Goal: Task Accomplishment & Management: Complete application form

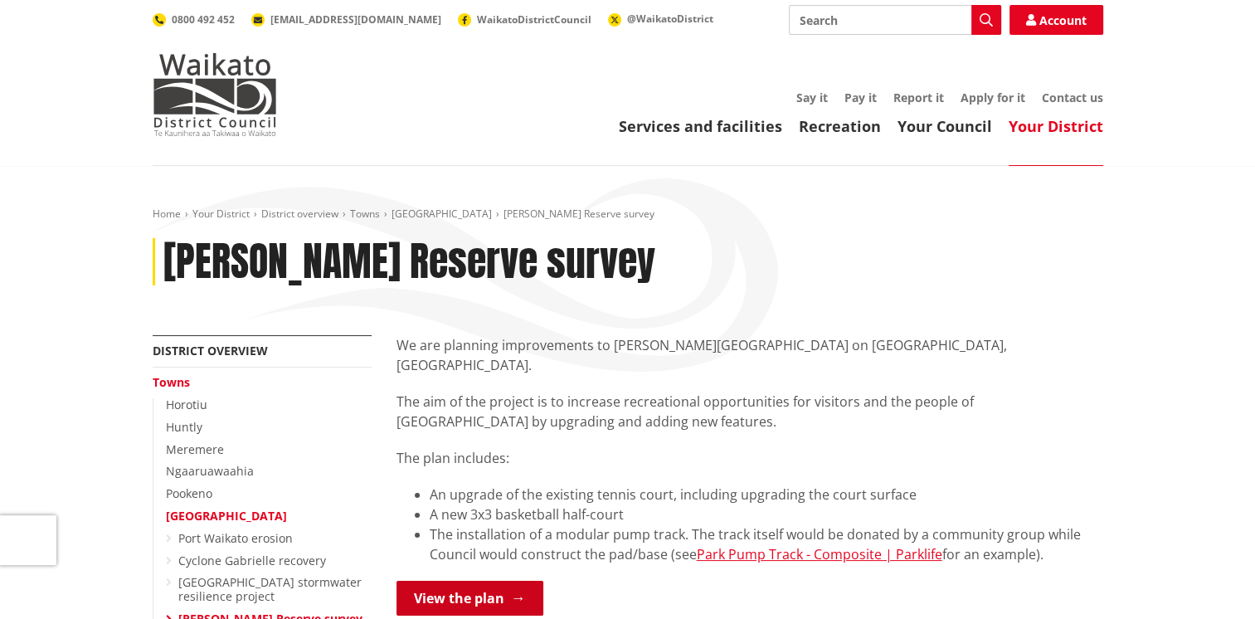
click at [473, 580] on link "View the plan" at bounding box center [469, 597] width 147 height 35
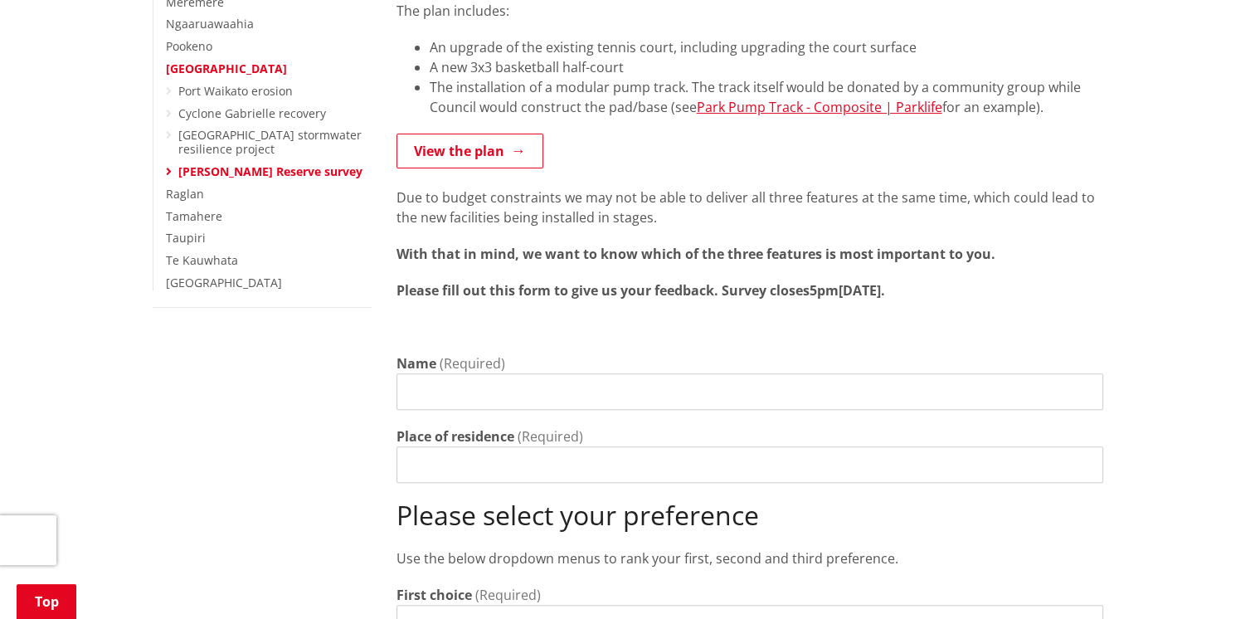
scroll to position [498, 0]
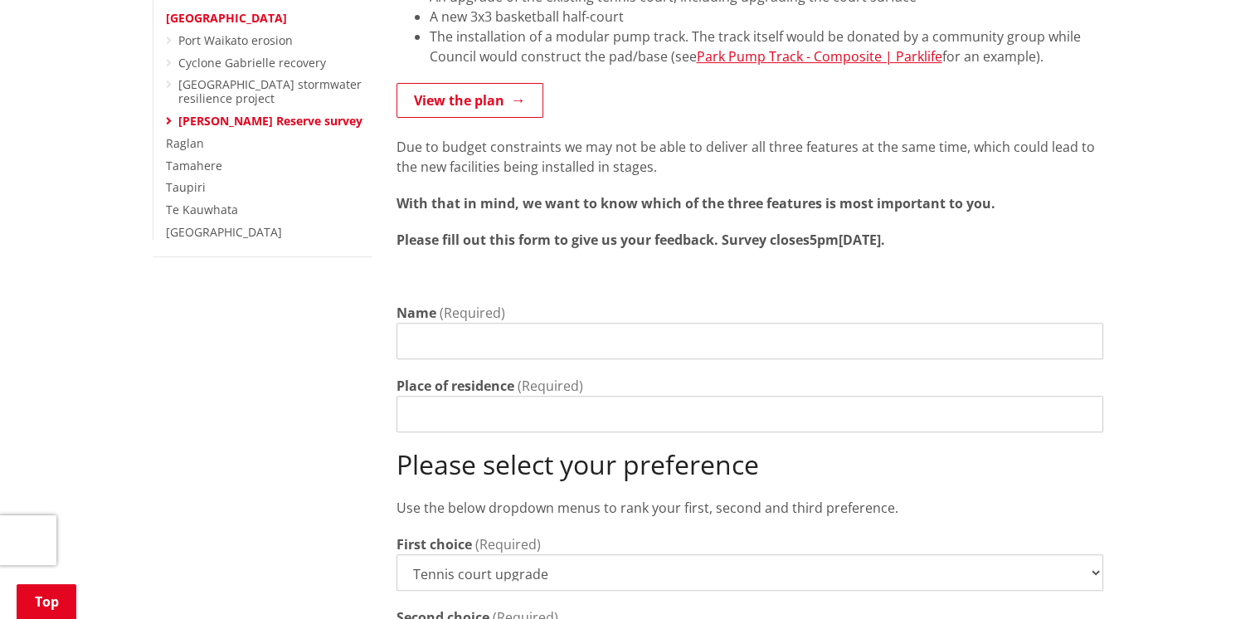
click at [406, 323] on input "Name" at bounding box center [749, 341] width 706 height 36
type input "Peter Anderson"
click at [414, 396] on input "Place of residence" at bounding box center [749, 414] width 706 height 36
type input "86 Maunsell Rd"
click at [1092, 554] on select "Tennis court upgrade New 3x3 basketball half-court Modular pump track" at bounding box center [749, 572] width 706 height 36
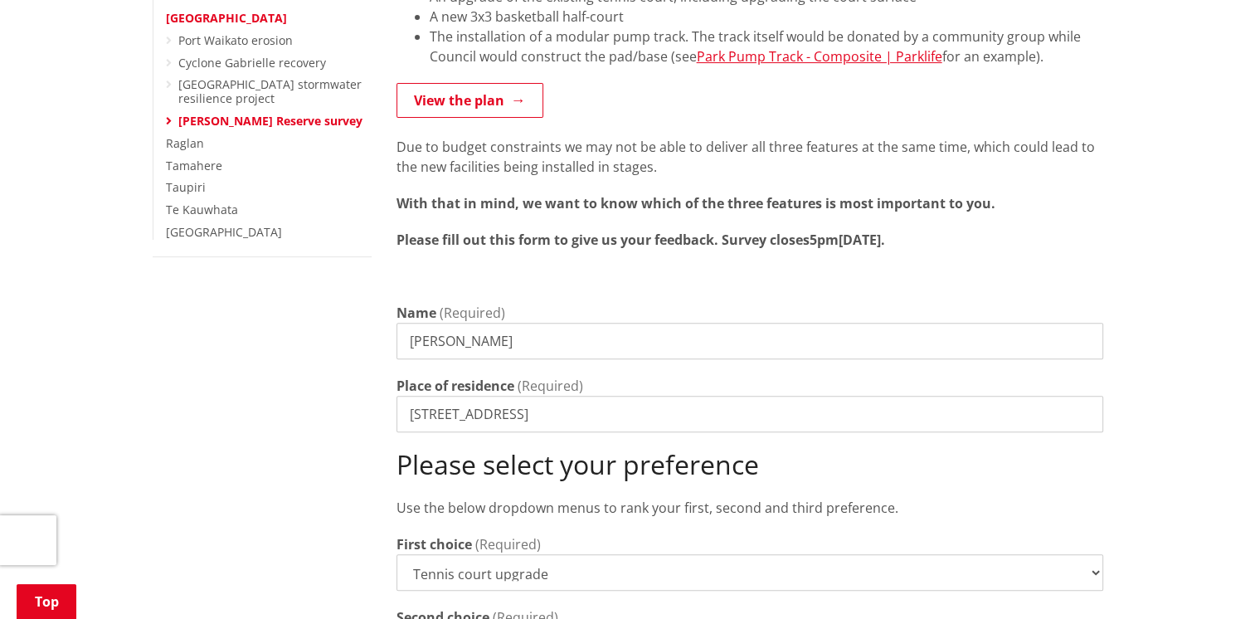
click at [1174, 389] on div "Home Your District District overview Towns Port Waikato Phillips Reserve survey…" at bounding box center [627, 422] width 1255 height 1508
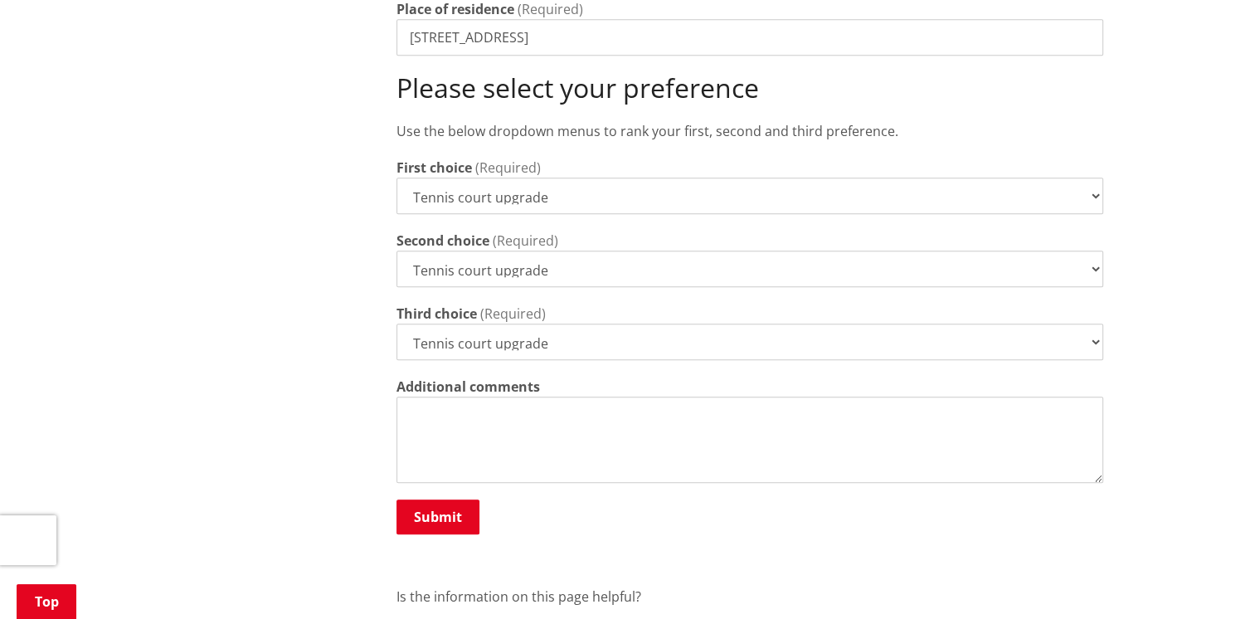
scroll to position [912, 0]
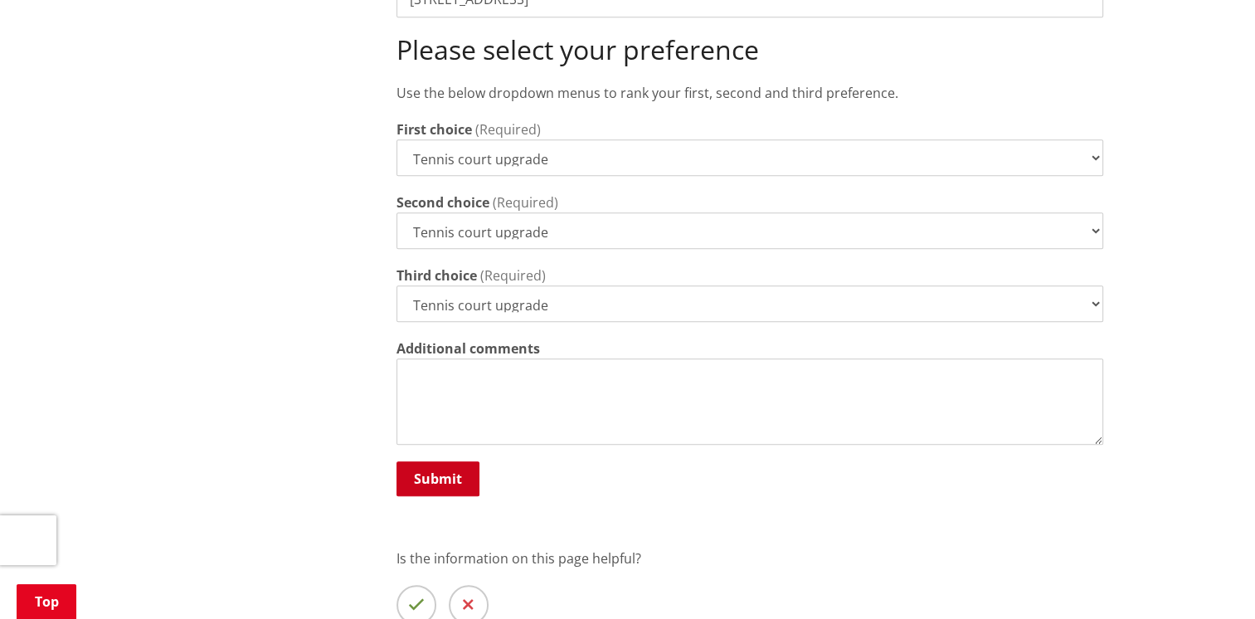
click at [439, 461] on button "Submit" at bounding box center [437, 478] width 83 height 35
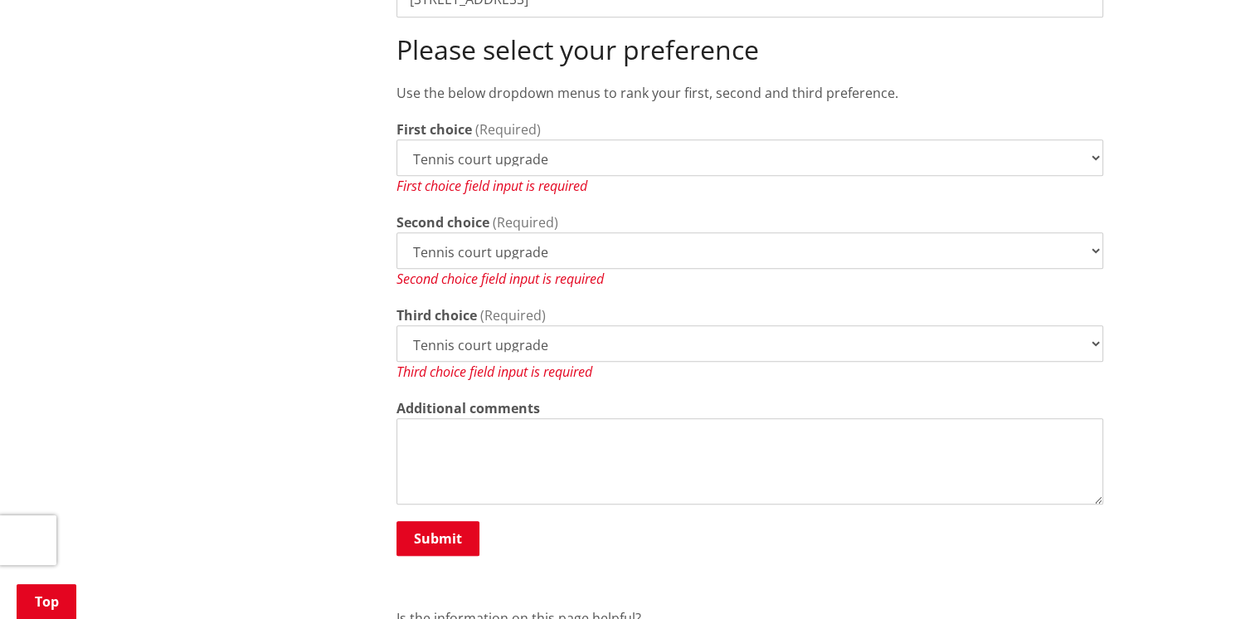
click at [1091, 232] on select "Tennis court upgrade New 3x3 basketball half-court Modular pump track" at bounding box center [749, 250] width 706 height 36
click at [1095, 232] on select "Tennis court upgrade New 3x3 basketball half-court Modular pump track" at bounding box center [749, 250] width 706 height 36
select select "New 3x3 basketball half-court"
click at [396, 232] on select "Tennis court upgrade New 3x3 basketball half-court Modular pump track" at bounding box center [749, 250] width 706 height 36
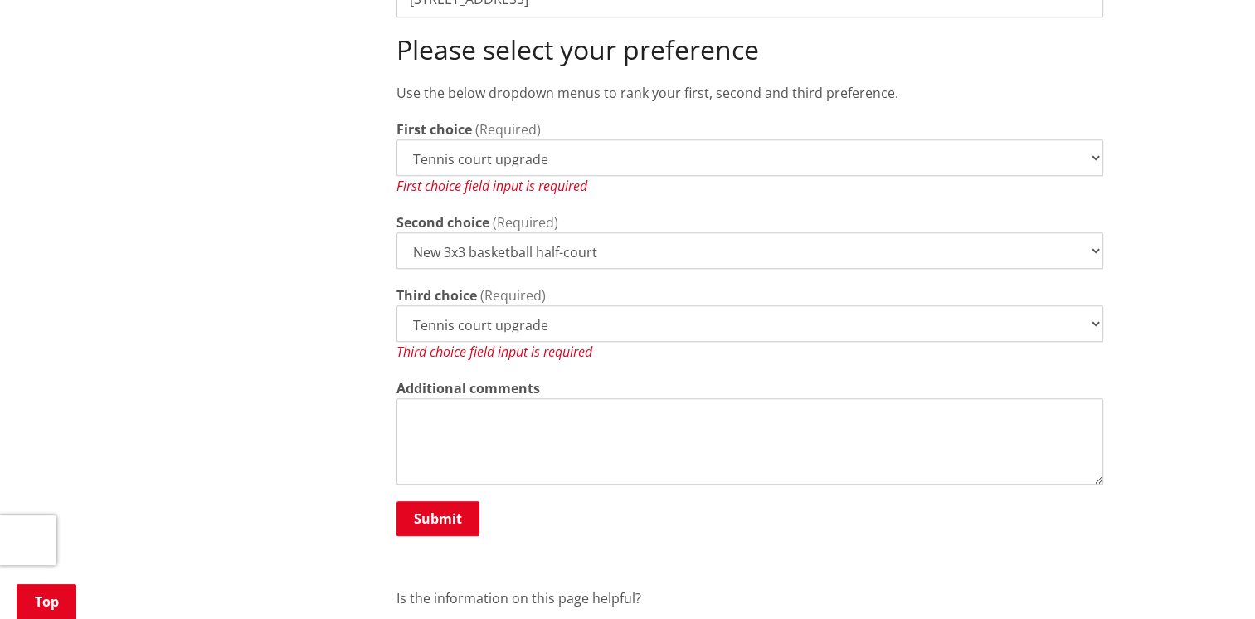
click at [1091, 305] on select "Tennis court upgrade New 3x3 basketball half-court Modular pump track" at bounding box center [749, 323] width 706 height 36
select select "Modular pump track"
click at [396, 305] on select "Tennis court upgrade New 3x3 basketball half-court Modular pump track" at bounding box center [749, 323] width 706 height 36
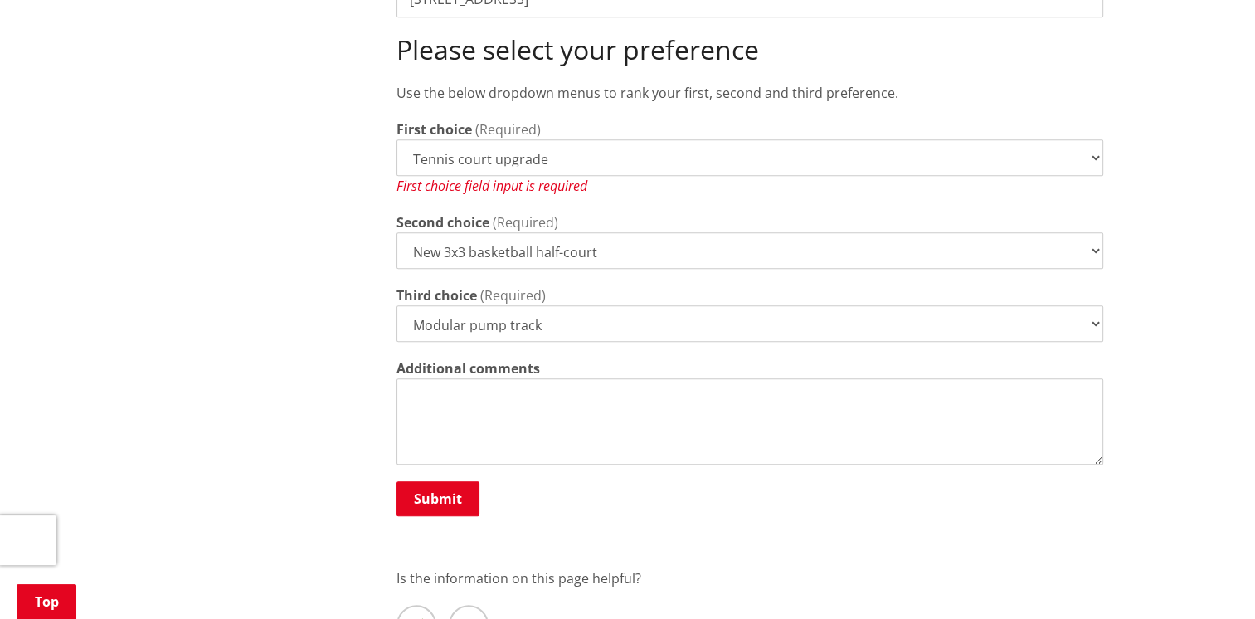
click at [1095, 139] on select "Tennis court upgrade New 3x3 basketball half-court Modular pump track" at bounding box center [749, 157] width 706 height 36
click at [396, 139] on select "Tennis court upgrade New 3x3 basketball half-court Modular pump track" at bounding box center [749, 157] width 706 height 36
click at [1092, 139] on select "Tennis court upgrade New 3x3 basketball half-court Modular pump track" at bounding box center [749, 157] width 706 height 36
click at [415, 394] on textarea "Additional comments" at bounding box center [749, 421] width 706 height 86
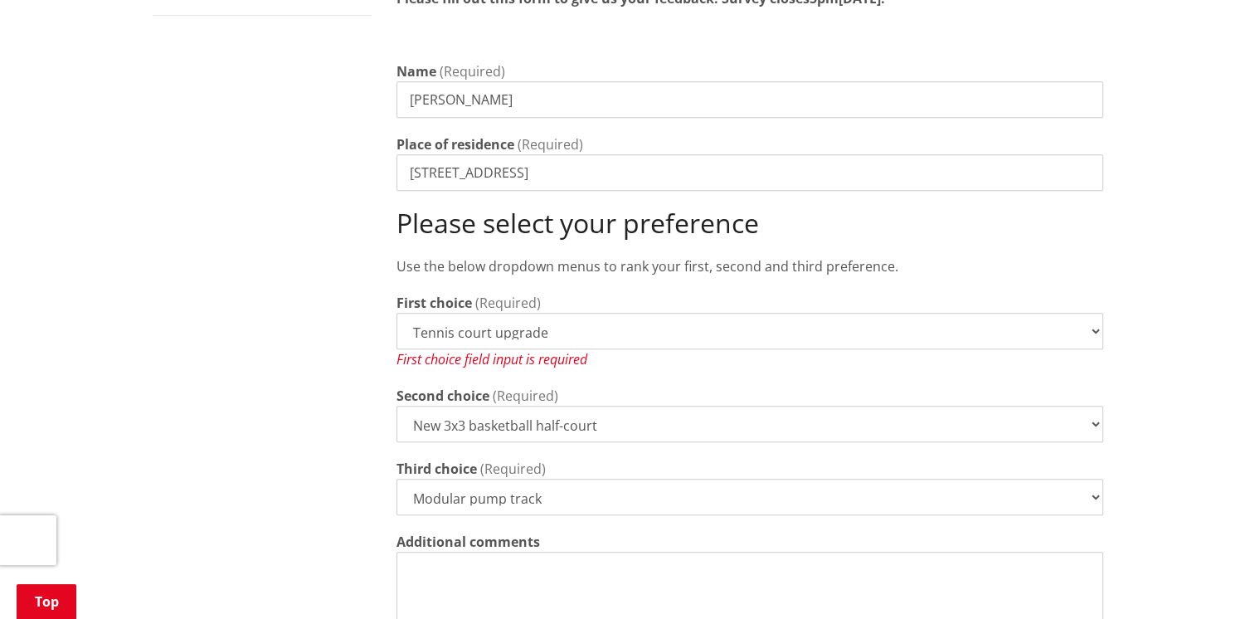
scroll to position [746, 0]
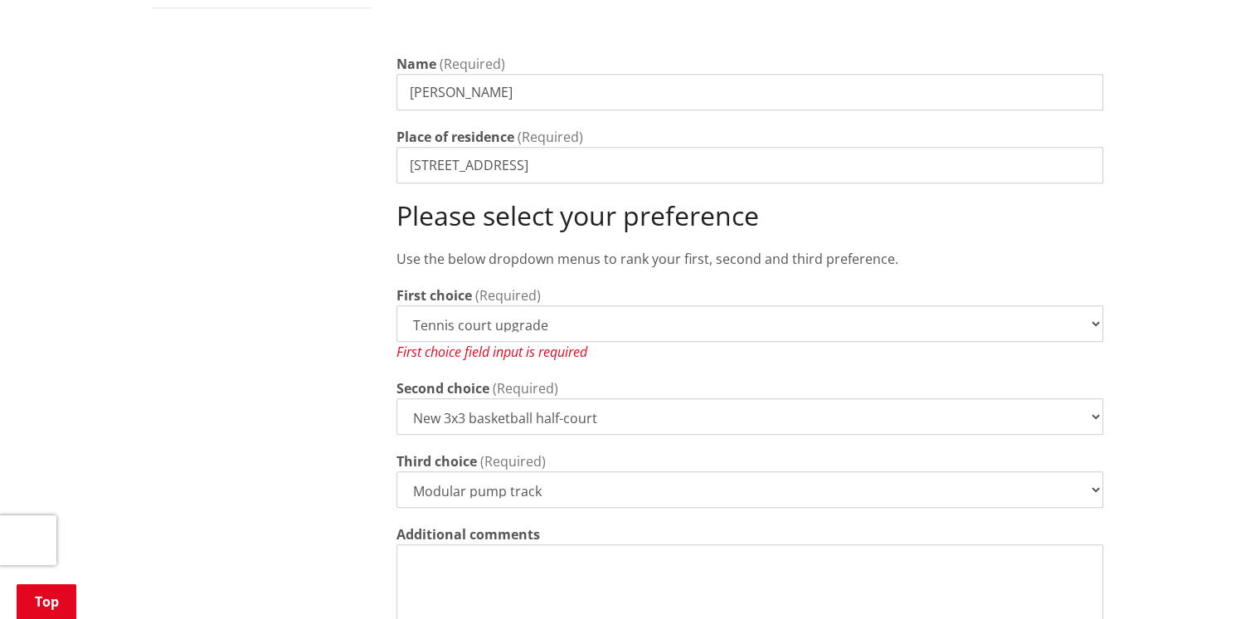
click at [461, 342] on div "First choice field input is required" at bounding box center [749, 352] width 706 height 20
click at [419, 285] on label "First choice" at bounding box center [433, 295] width 75 height 20
click at [419, 305] on select "Tennis court upgrade New 3x3 basketball half-court Modular pump track" at bounding box center [749, 323] width 706 height 36
click at [1091, 305] on select "Tennis court upgrade New 3x3 basketball half-court Modular pump track" at bounding box center [749, 323] width 706 height 36
click at [396, 305] on select "Tennis court upgrade New 3x3 basketball half-court Modular pump track" at bounding box center [749, 323] width 706 height 36
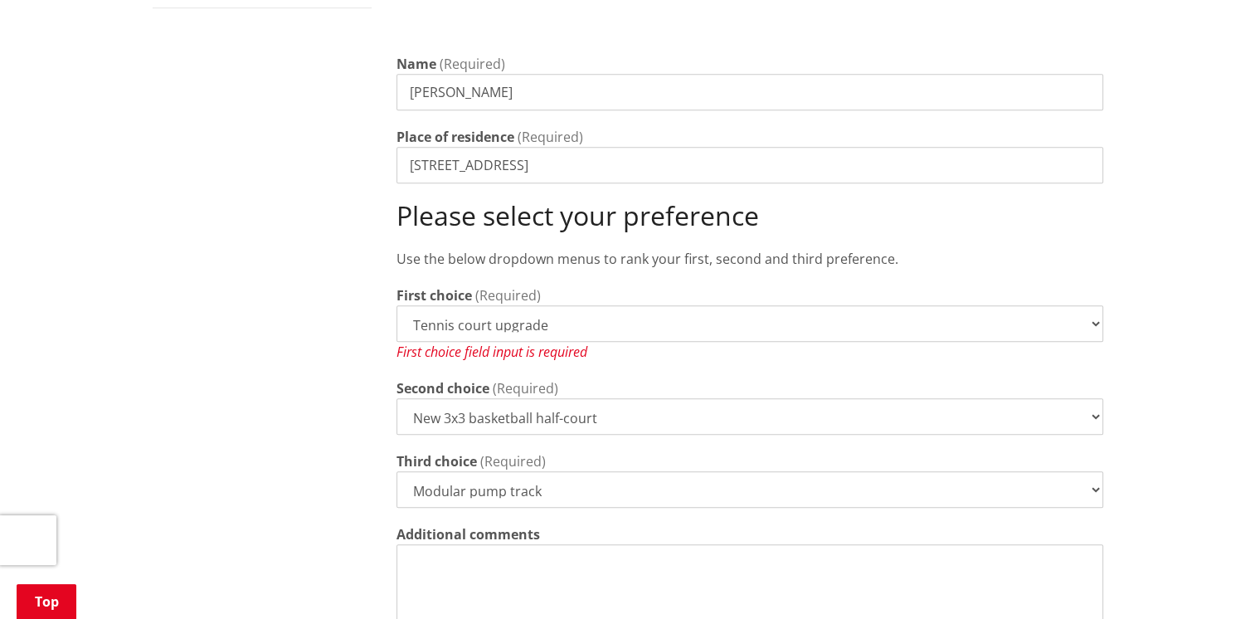
click at [499, 342] on div "First choice field input is required" at bounding box center [749, 352] width 706 height 20
click at [1093, 398] on select "Tennis court upgrade New 3x3 basketball half-court Modular pump track" at bounding box center [749, 416] width 706 height 36
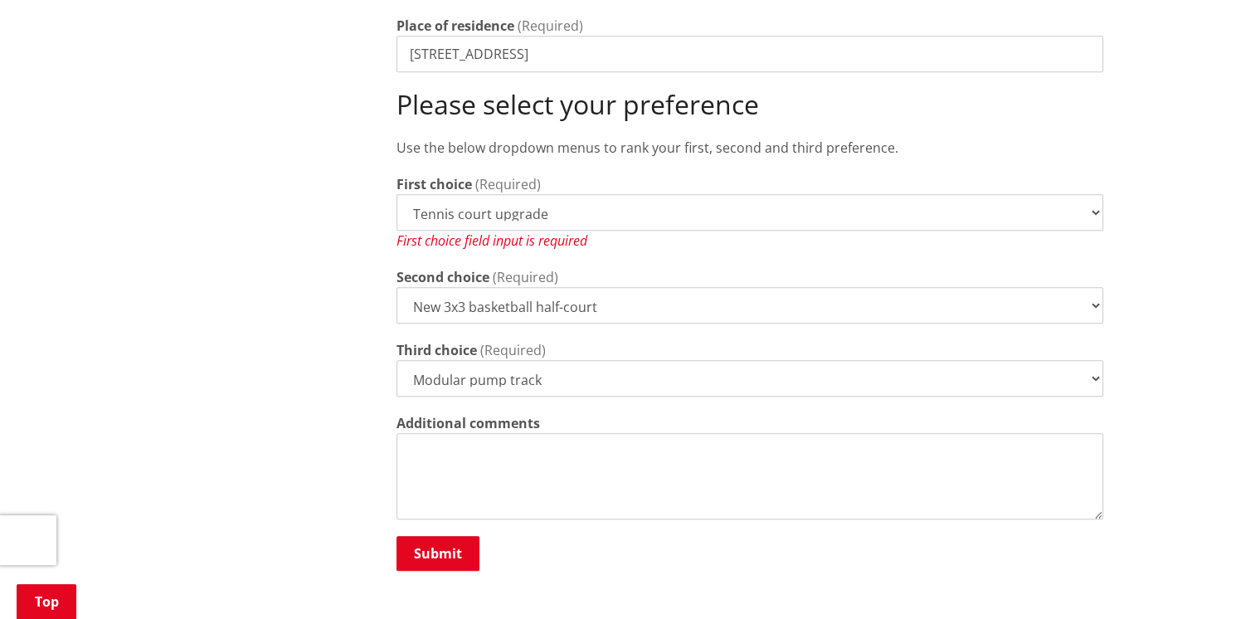
scroll to position [995, 0]
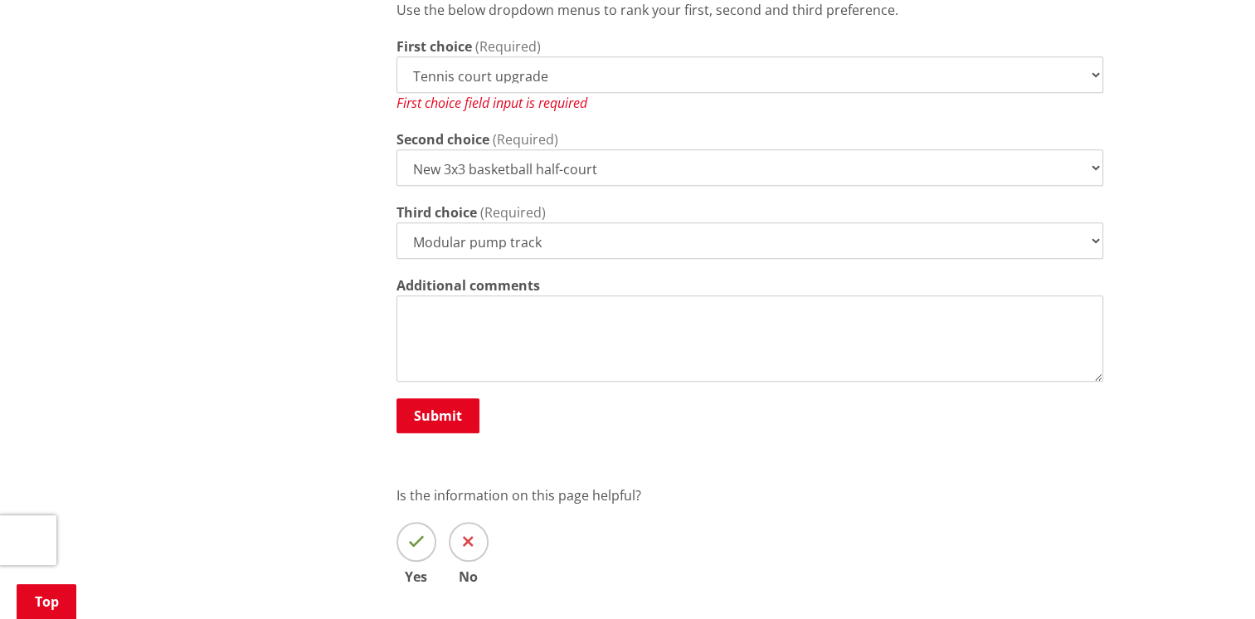
click at [407, 295] on textarea "Additional comments" at bounding box center [749, 338] width 706 height 86
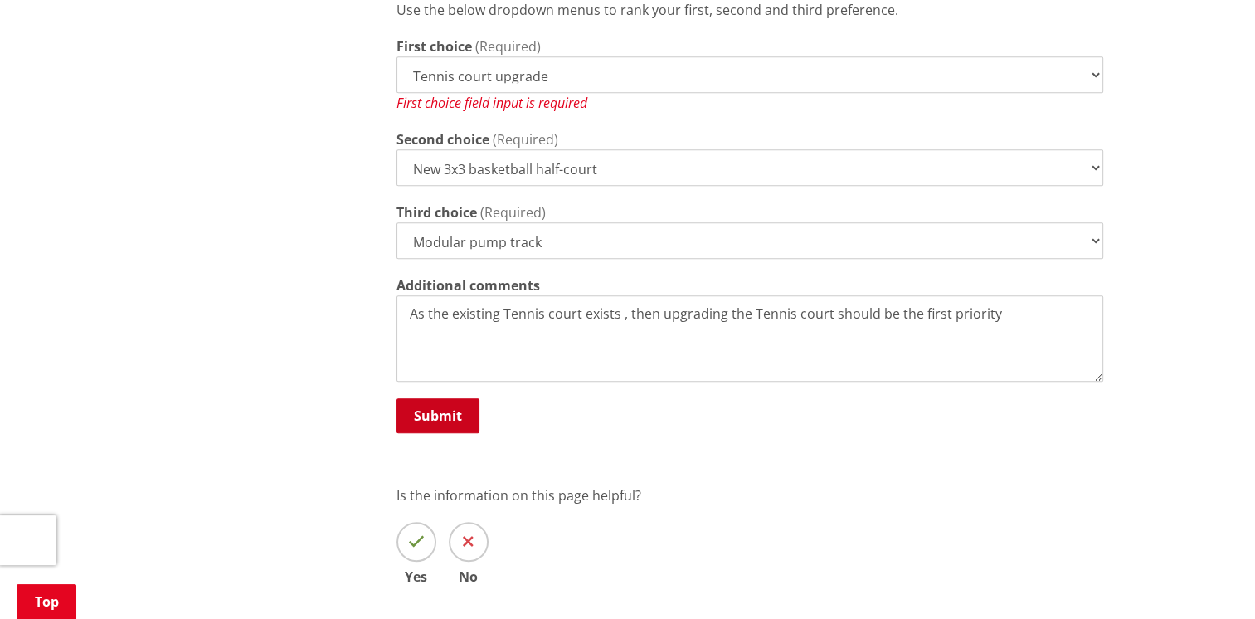
type textarea "As the existing Tennis court exists , then upgrading the Tennis court should be…"
click at [442, 398] on button "Submit" at bounding box center [437, 415] width 83 height 35
click at [415, 533] on icon at bounding box center [416, 541] width 17 height 17
click at [0, 0] on input "Yes" at bounding box center [0, 0] width 0 height 0
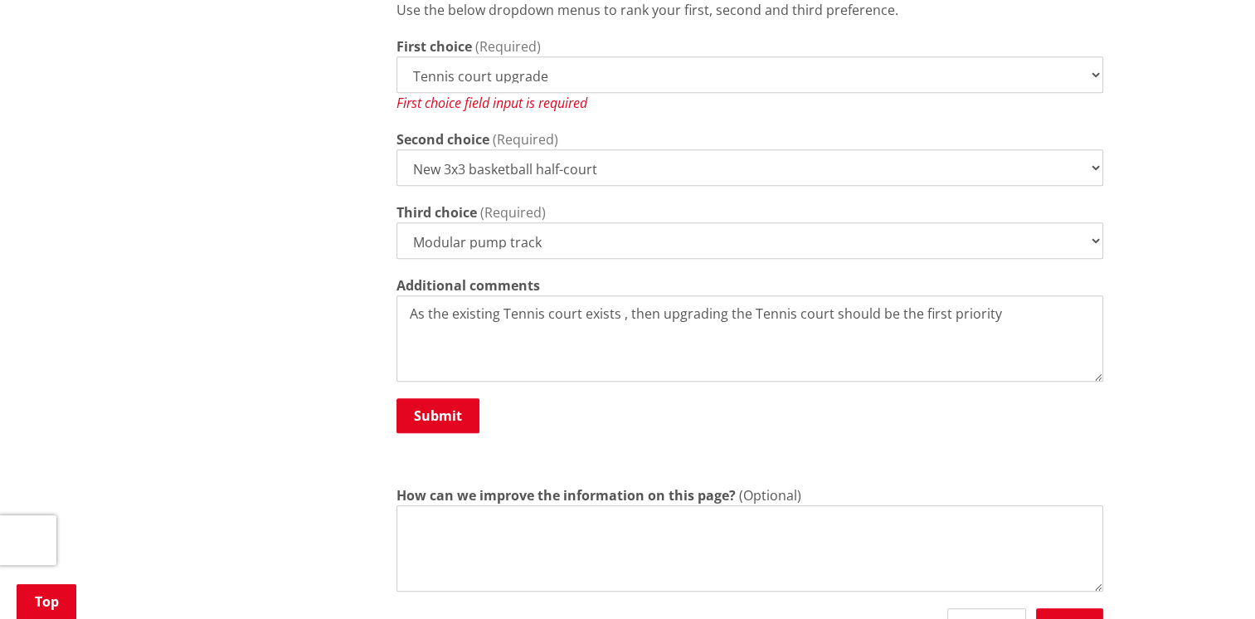
click at [596, 56] on select "Tennis court upgrade New 3x3 basketball half-court Modular pump track" at bounding box center [749, 74] width 706 height 36
click at [396, 56] on select "Tennis court upgrade New 3x3 basketball half-court Modular pump track" at bounding box center [749, 74] width 706 height 36
click at [1081, 608] on button "Send" at bounding box center [1069, 625] width 67 height 35
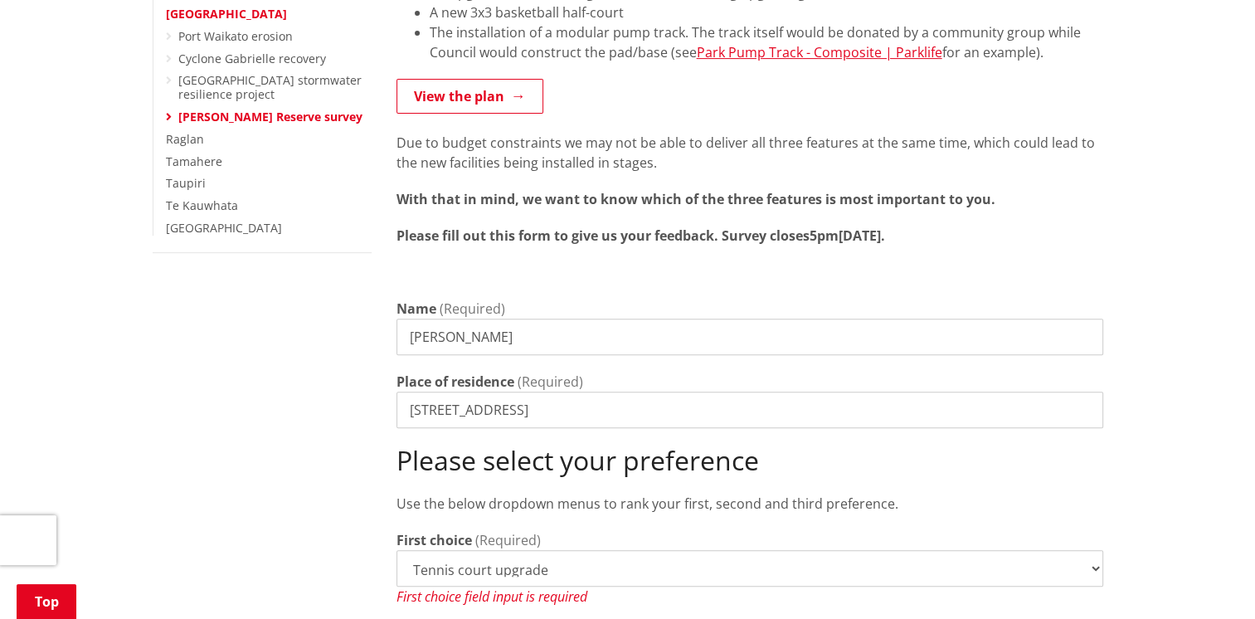
scroll to position [580, 0]
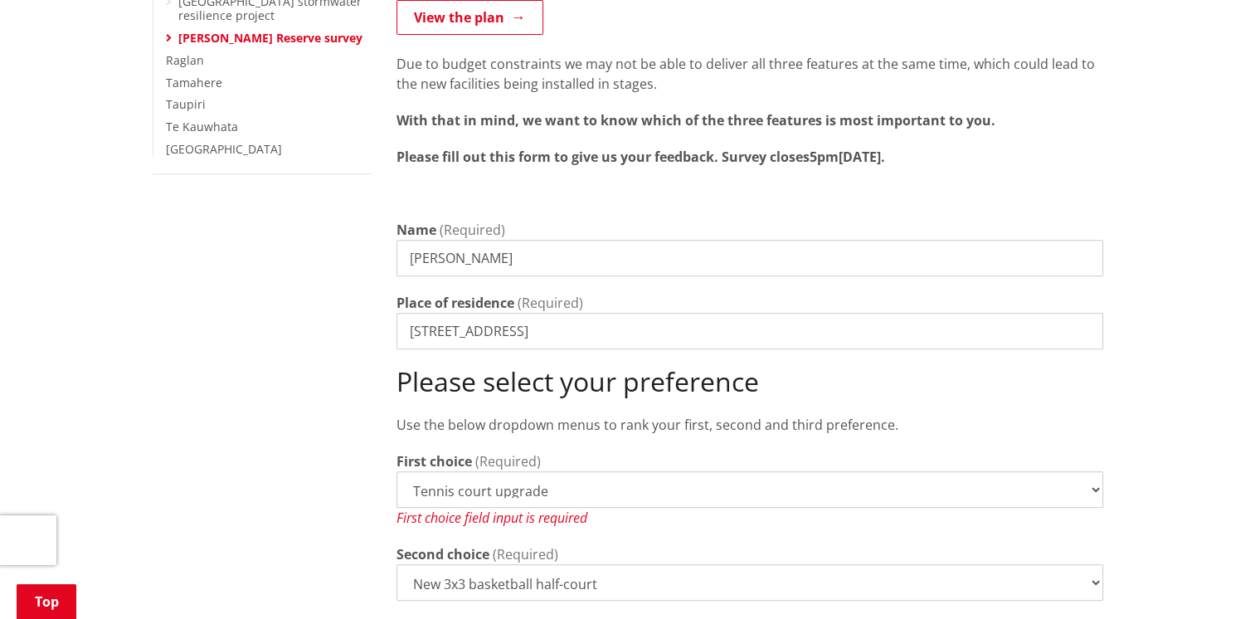
click at [577, 471] on select "Tennis court upgrade New 3x3 basketball half-court Modular pump track" at bounding box center [749, 489] width 706 height 36
click at [396, 471] on select "Tennis court upgrade New 3x3 basketball half-court Modular pump track" at bounding box center [749, 489] width 706 height 36
drag, startPoint x: 589, startPoint y: 468, endPoint x: 1031, endPoint y: 309, distance: 469.5
click at [1031, 313] on input "86 Maunsell Rd" at bounding box center [749, 331] width 706 height 36
click at [552, 507] on div "First choice field input is required" at bounding box center [749, 517] width 706 height 20
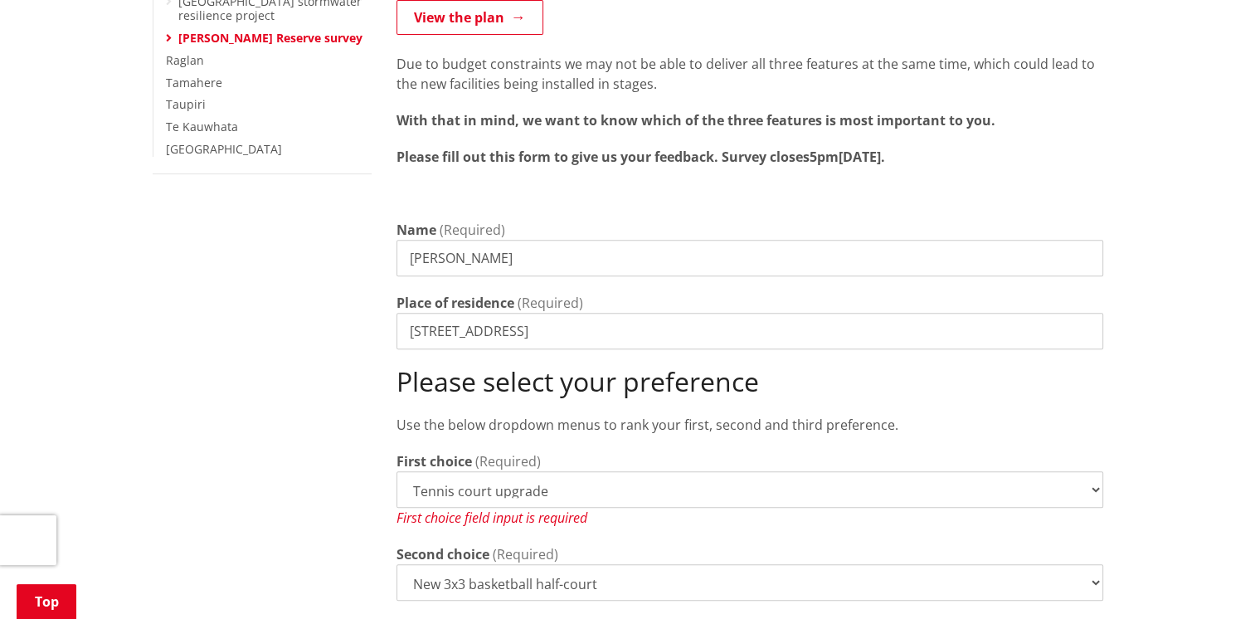
click at [551, 471] on select "Tennis court upgrade New 3x3 basketball half-court Modular pump track" at bounding box center [749, 489] width 706 height 36
click at [396, 471] on select "Tennis court upgrade New 3x3 basketball half-court Modular pump track" at bounding box center [749, 489] width 706 height 36
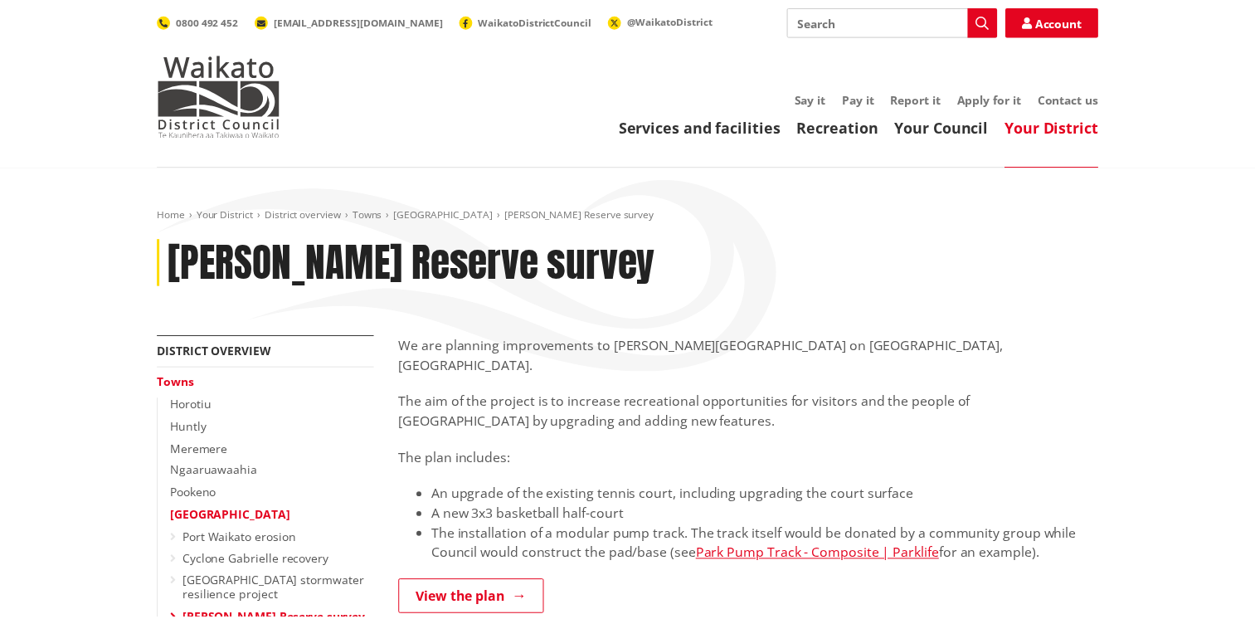
scroll to position [580, 0]
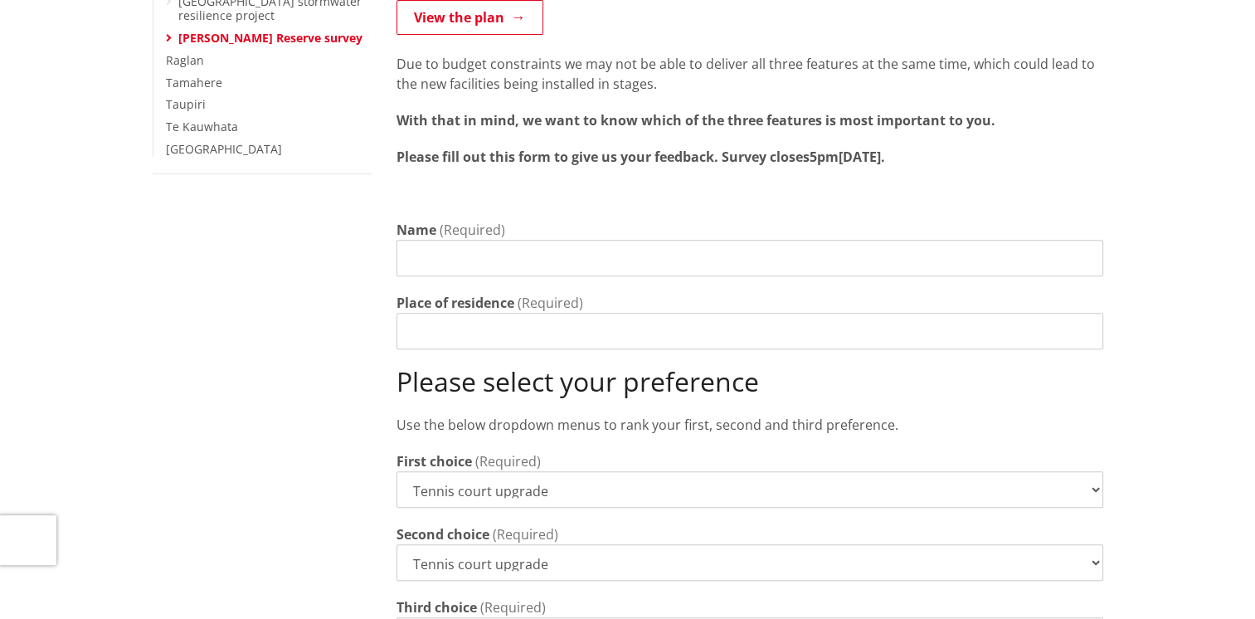
click at [415, 240] on input "Name" at bounding box center [749, 258] width 706 height 36
type input "Leanne Wylie"
click at [434, 313] on input "Place of residence" at bounding box center [749, 331] width 706 height 36
type input "86 Maunsell Rd"
click at [504, 471] on select "Tennis court upgrade New 3x3 basketball half-court Modular pump track" at bounding box center [749, 489] width 706 height 36
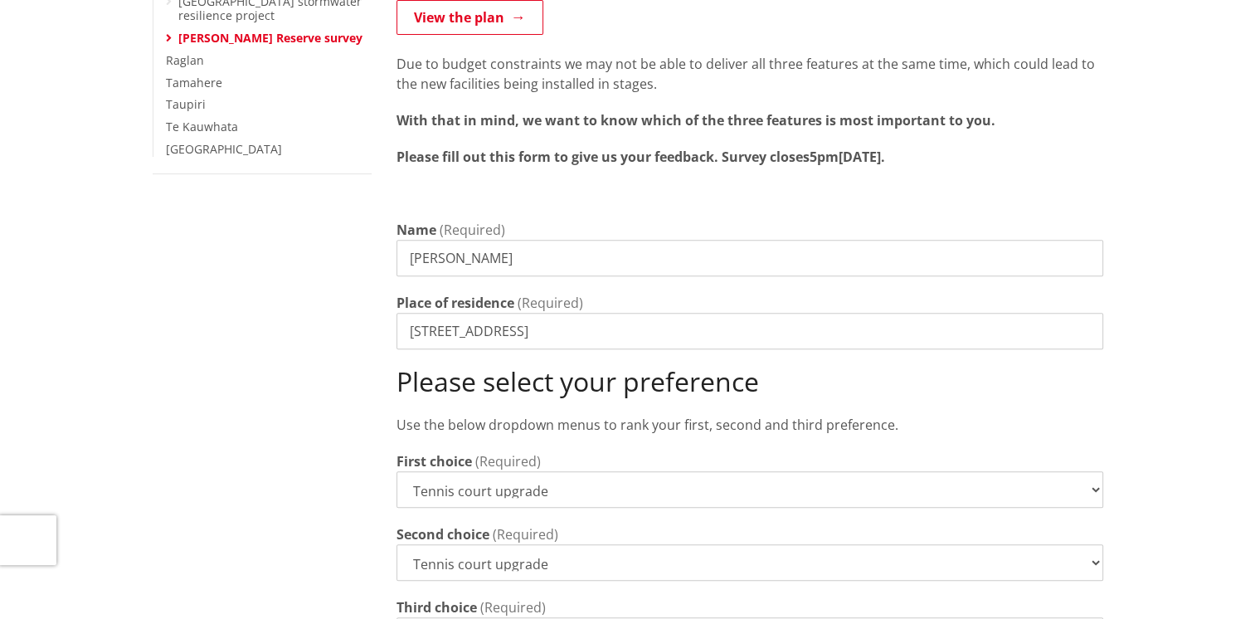
click at [396, 471] on select "Tennis court upgrade New 3x3 basketball half-court Modular pump track" at bounding box center [749, 489] width 706 height 36
click at [1092, 544] on select "Tennis court upgrade New 3x3 basketball half-court Modular pump track" at bounding box center [749, 562] width 706 height 36
select select "New 3x3 basketball half-court"
click at [396, 544] on select "Tennis court upgrade New 3x3 basketball half-court Modular pump track" at bounding box center [749, 562] width 706 height 36
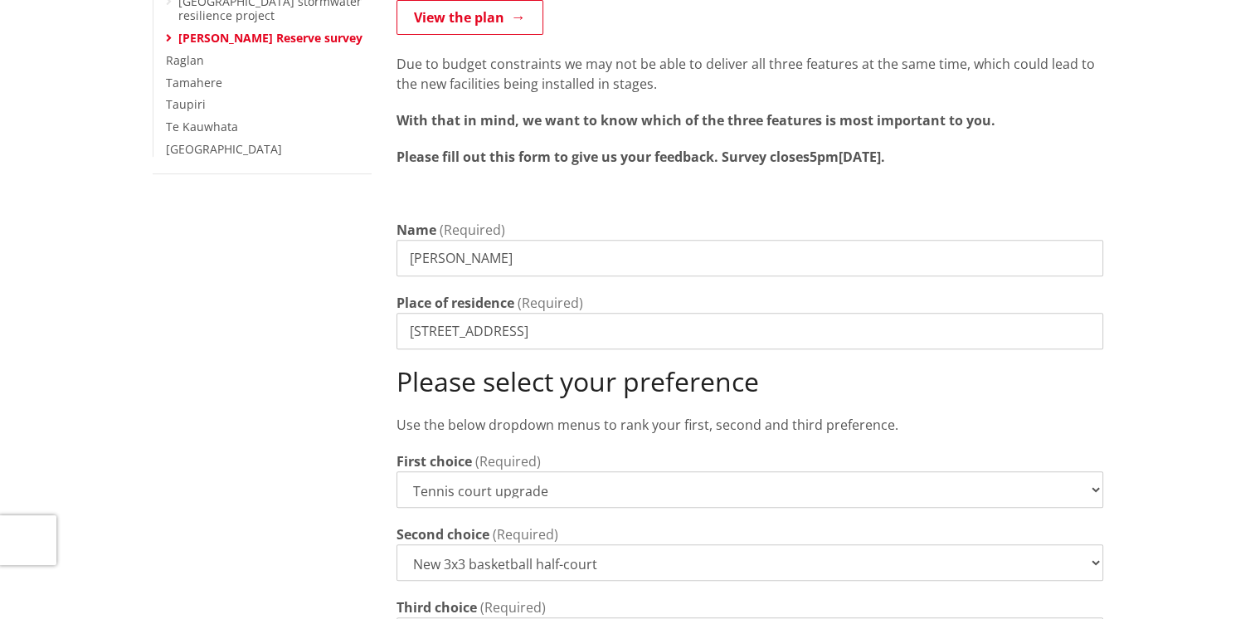
scroll to position [594, 0]
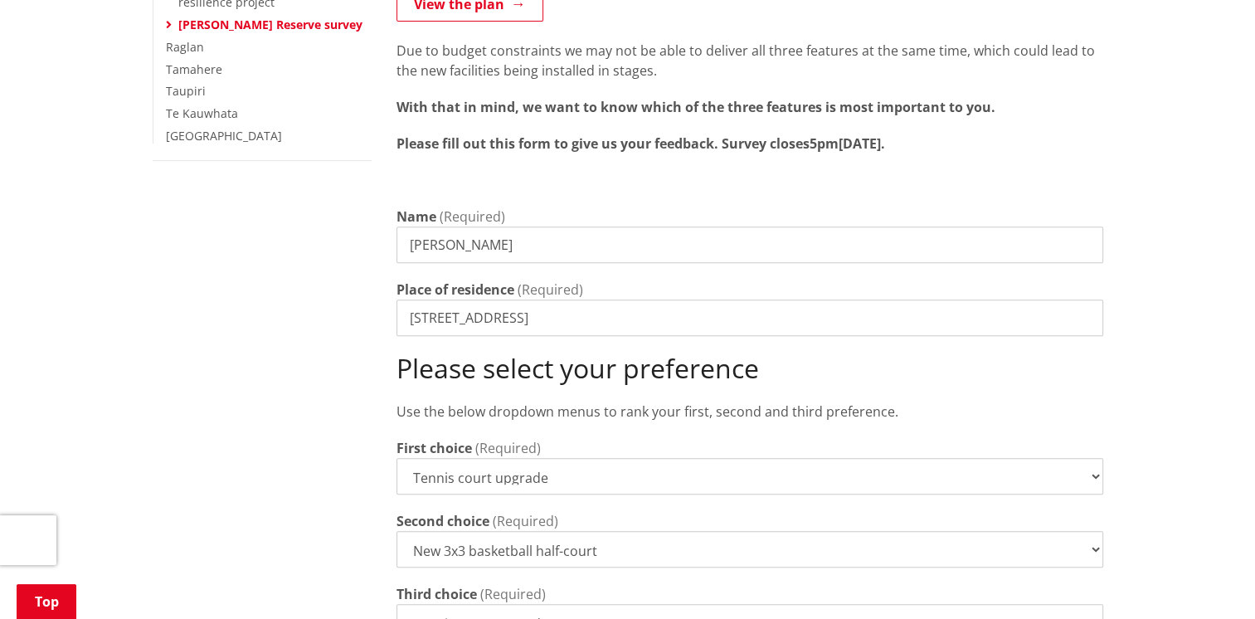
select select "Modular pump track"
click at [396, 604] on select "Tennis court upgrade New 3x3 basketball half-court Modular pump track" at bounding box center [749, 622] width 706 height 36
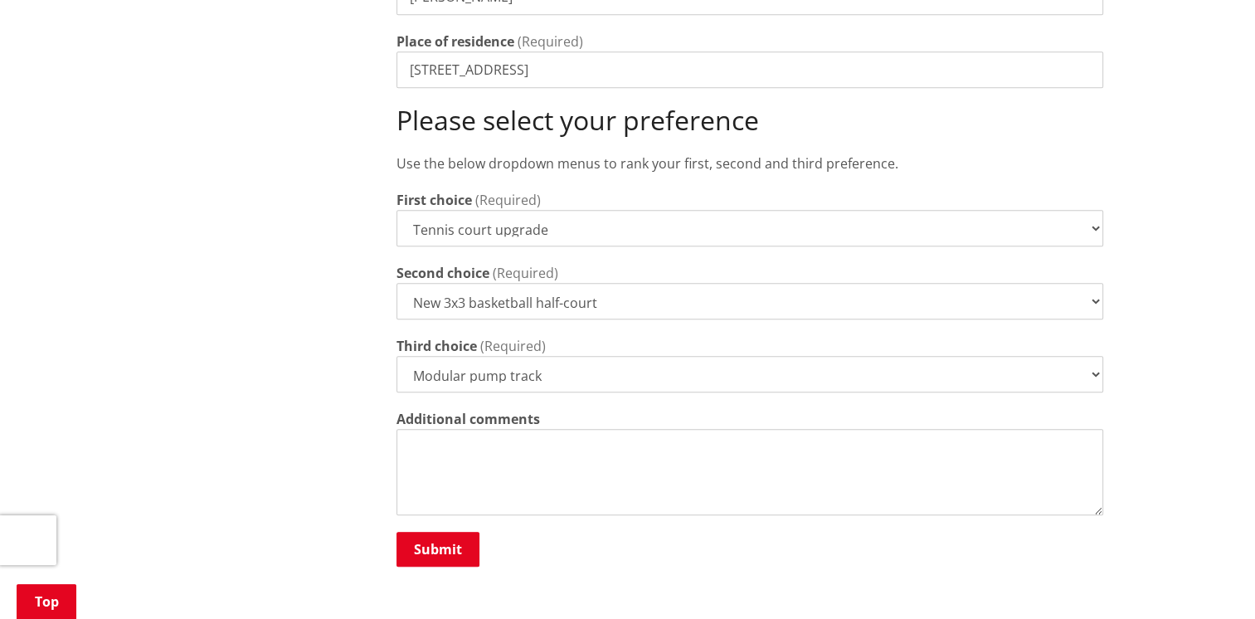
scroll to position [842, 0]
click at [425, 428] on textarea "Additional comments" at bounding box center [749, 471] width 706 height 86
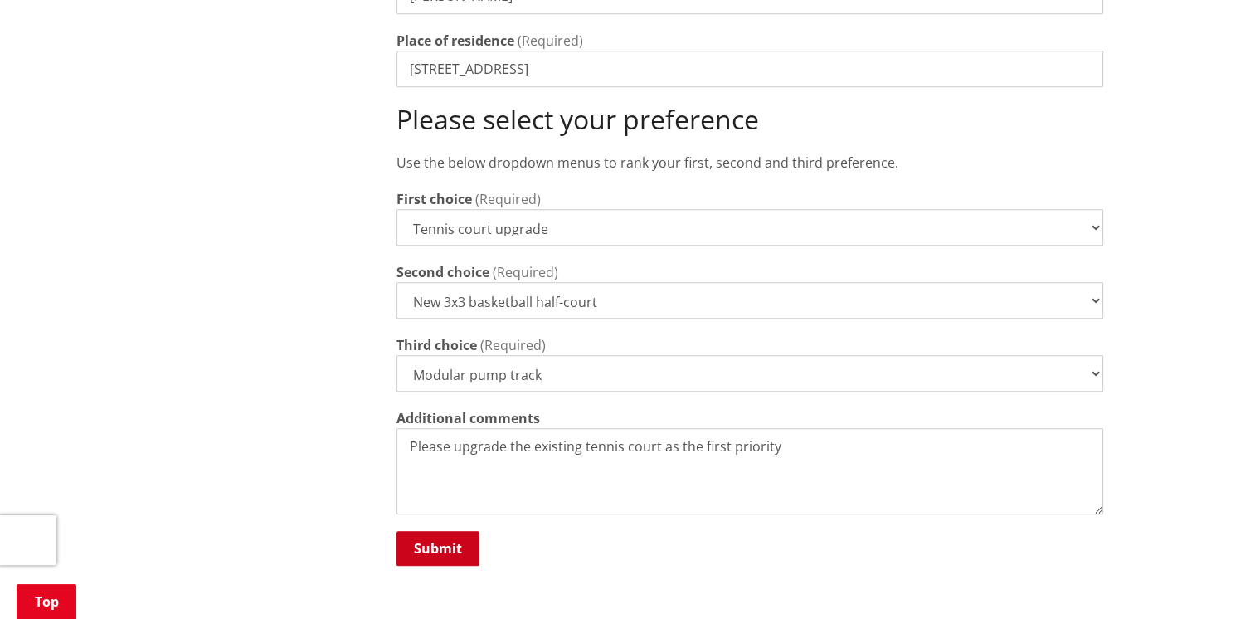
type textarea "Please upgrade the existing tennis court as the first priority"
click at [439, 531] on button "Submit" at bounding box center [437, 548] width 83 height 35
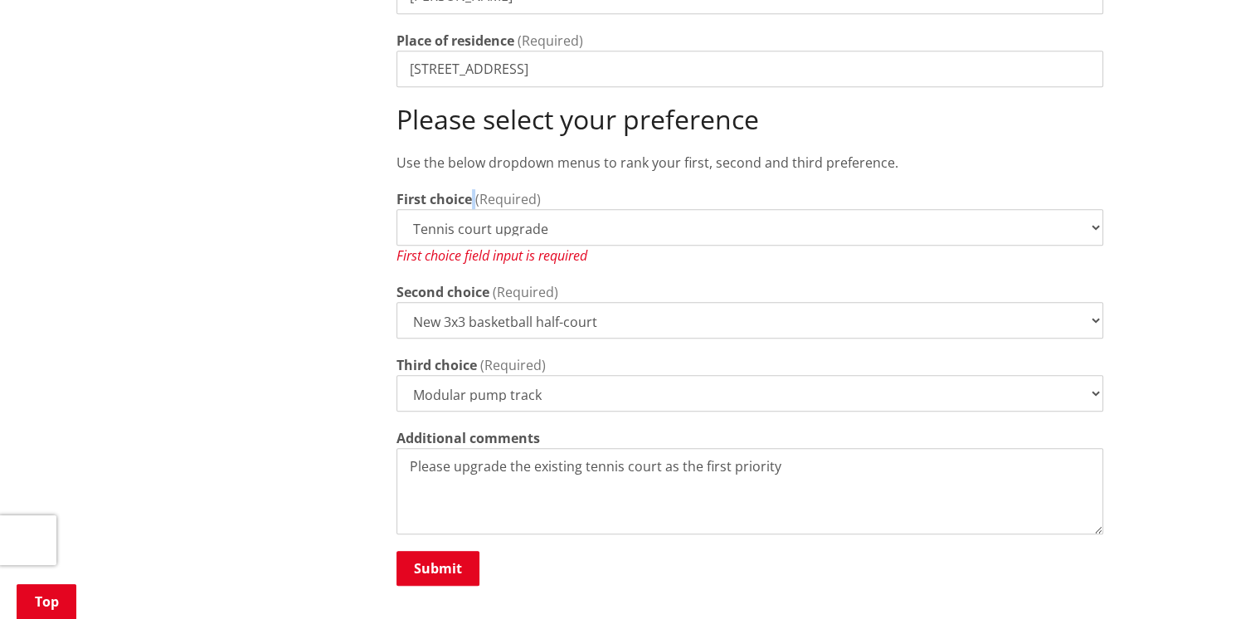
click at [474, 167] on div "Name (Required) Leanne Wylie Place of residence (Required) 86 Maunsell Rd Pleas…" at bounding box center [749, 272] width 706 height 629
click at [509, 245] on div "First choice field input is required" at bounding box center [749, 255] width 706 height 20
click at [544, 209] on select "Tennis court upgrade New 3x3 basketball half-court Modular pump track" at bounding box center [749, 227] width 706 height 36
click at [396, 209] on select "Tennis court upgrade New 3x3 basketball half-court Modular pump track" at bounding box center [749, 227] width 706 height 36
click at [541, 209] on select "Tennis court upgrade New 3x3 basketball half-court Modular pump track" at bounding box center [749, 227] width 706 height 36
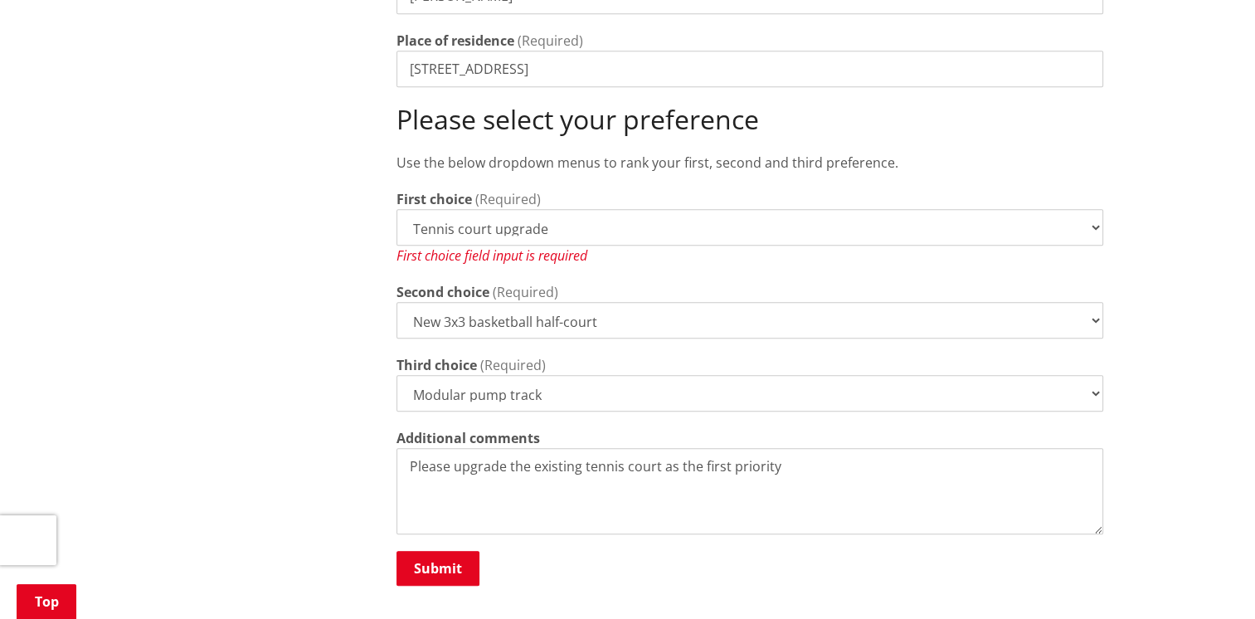
click at [396, 209] on select "Tennis court upgrade New 3x3 basketball half-court Modular pump track" at bounding box center [749, 227] width 706 height 36
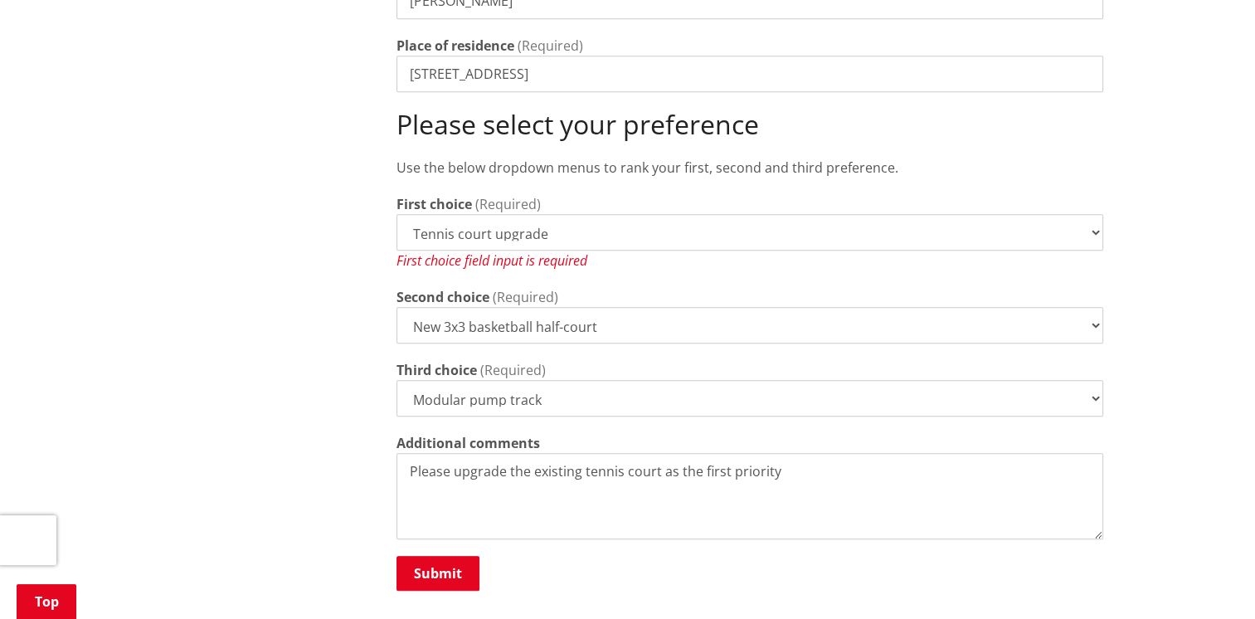
scroll to position [1091, 0]
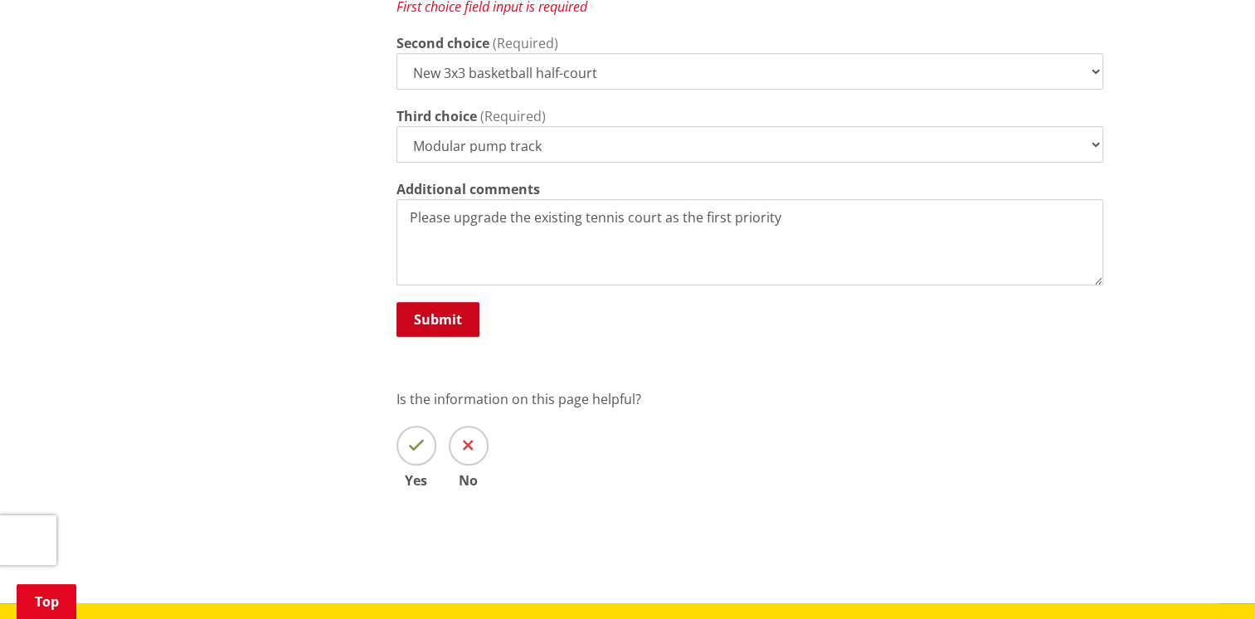
click at [459, 302] on button "Submit" at bounding box center [437, 319] width 83 height 35
click at [430, 302] on button "Submit" at bounding box center [437, 319] width 83 height 35
click at [415, 437] on icon at bounding box center [416, 445] width 17 height 17
click at [0, 0] on input "Yes" at bounding box center [0, 0] width 0 height 0
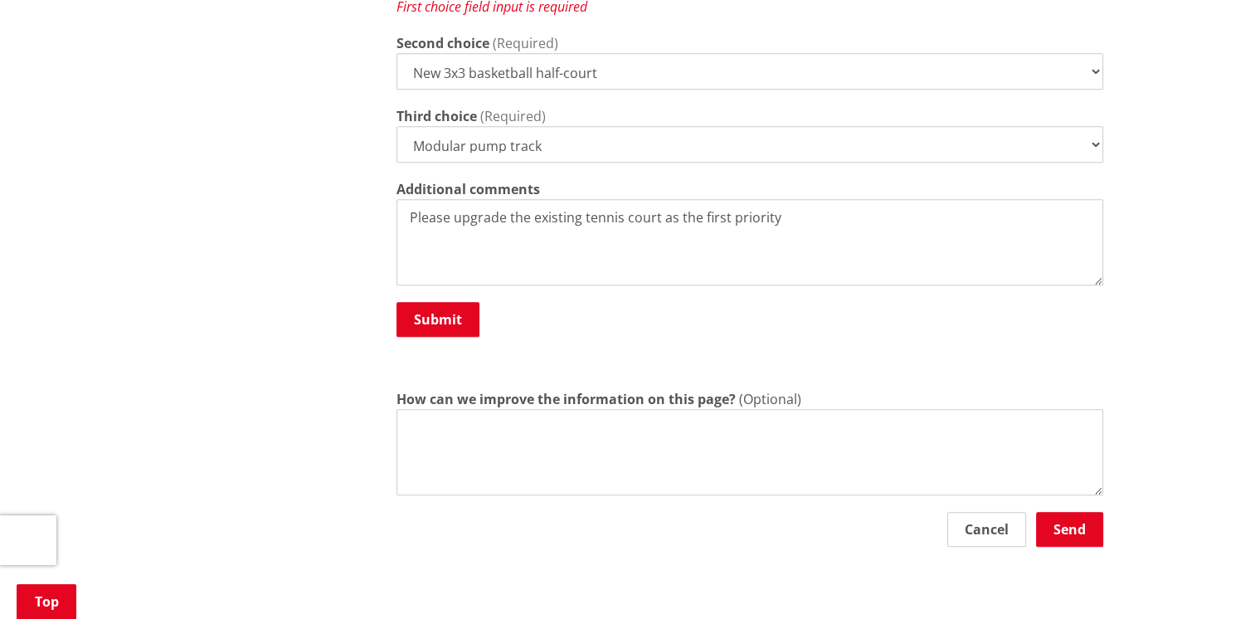
click at [413, 409] on textarea "How can we improve the information on this page?" at bounding box center [749, 452] width 706 height 86
type textarea "s"
type textarea "first choice field is faulty"
click at [1080, 512] on button "Send" at bounding box center [1069, 529] width 67 height 35
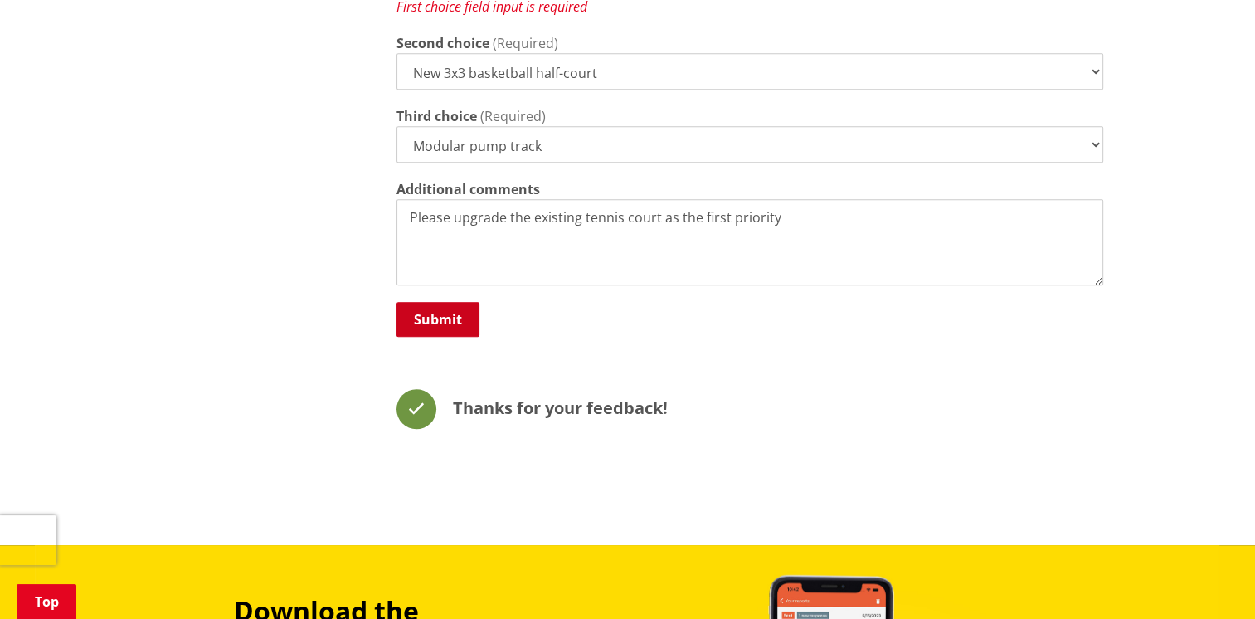
click at [452, 302] on button "Submit" at bounding box center [437, 319] width 83 height 35
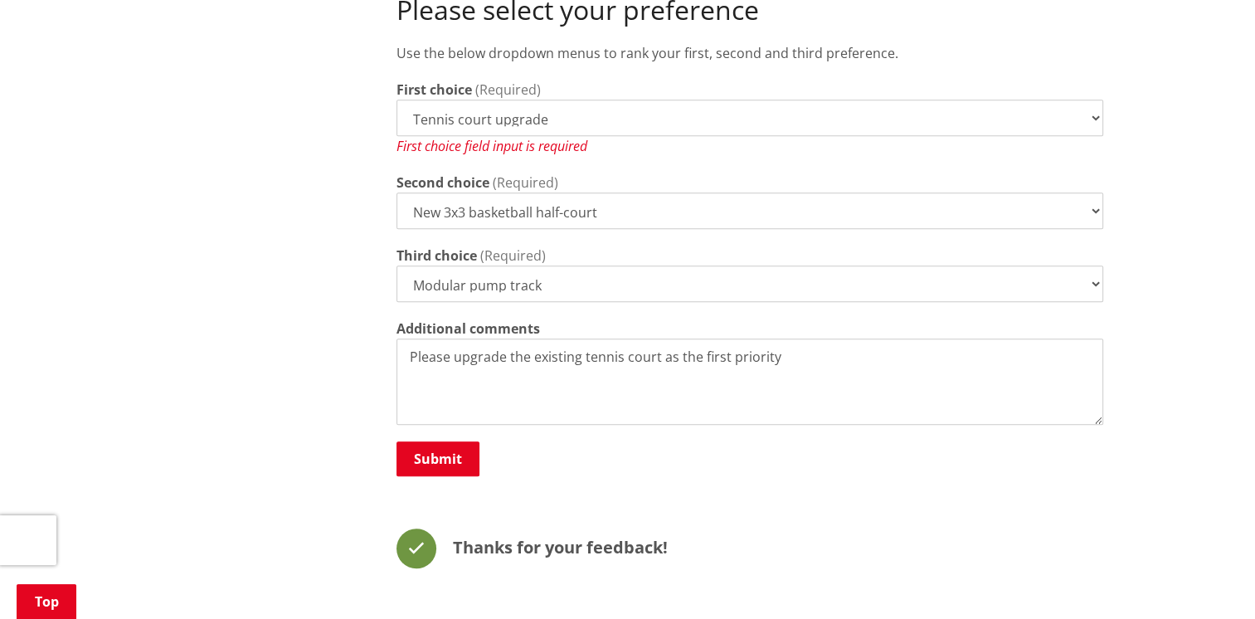
scroll to position [760, 0]
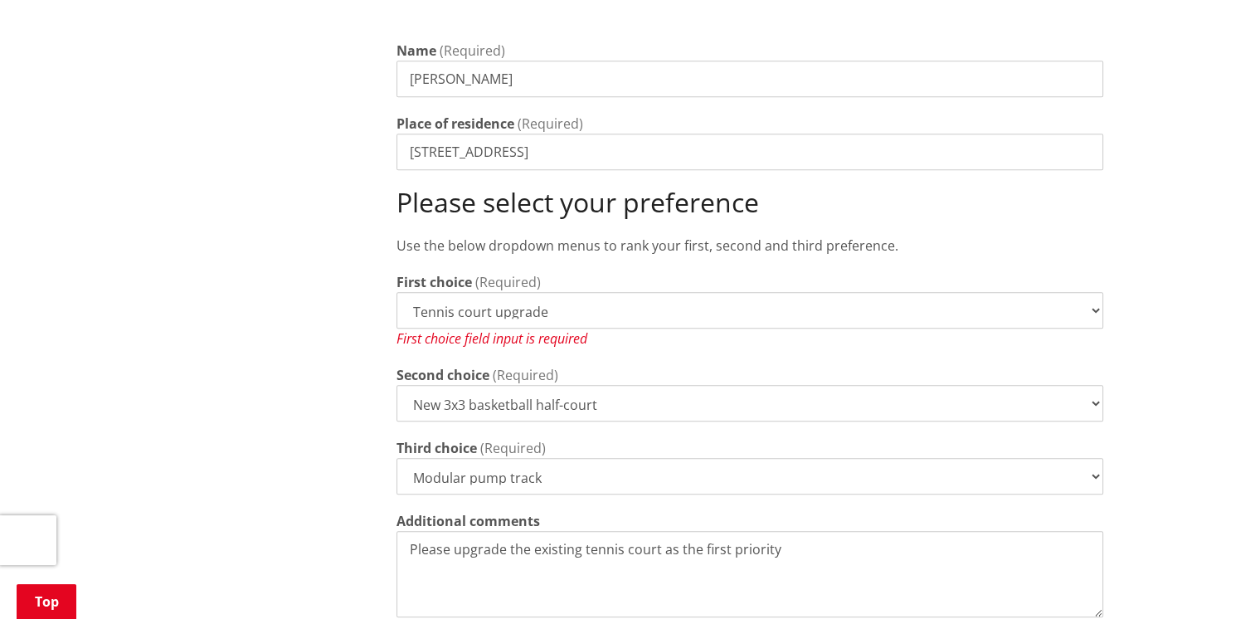
click at [507, 328] on div "First choice field input is required" at bounding box center [749, 338] width 706 height 20
drag, startPoint x: 432, startPoint y: 181, endPoint x: 437, endPoint y: 191, distance: 11.1
click at [433, 187] on h2 "Please select your preference" at bounding box center [749, 203] width 706 height 32
click at [589, 235] on p "Use the below dropdown menus to rank your first, second and third preference." at bounding box center [749, 245] width 706 height 20
click at [485, 292] on select "Tennis court upgrade New 3x3 basketball half-court Modular pump track" at bounding box center [749, 310] width 706 height 36
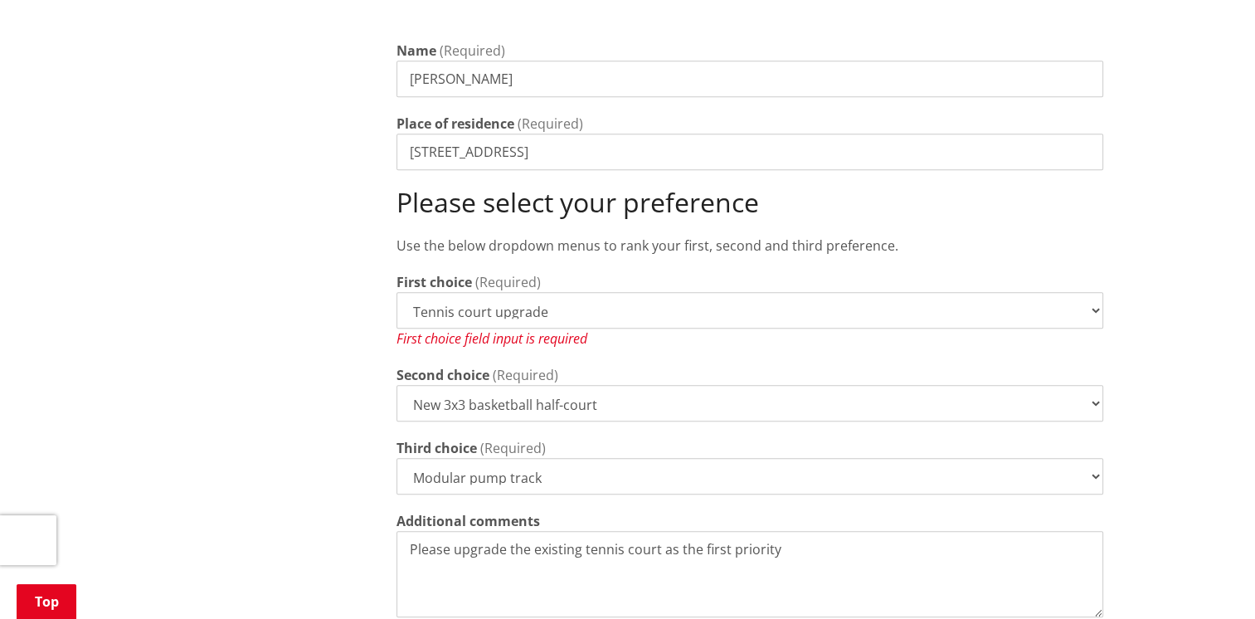
click at [485, 292] on select "Tennis court upgrade New 3x3 basketball half-court Modular pump track" at bounding box center [749, 310] width 706 height 36
click at [473, 385] on select "Tennis court upgrade New 3x3 basketball half-court Modular pump track" at bounding box center [749, 403] width 706 height 36
click at [396, 385] on select "Tennis court upgrade New 3x3 basketball half-court Modular pump track" at bounding box center [749, 403] width 706 height 36
click at [463, 438] on label "Third choice" at bounding box center [436, 448] width 80 height 20
click at [463, 458] on select "Tennis court upgrade New 3x3 basketball half-court Modular pump track" at bounding box center [749, 476] width 706 height 36
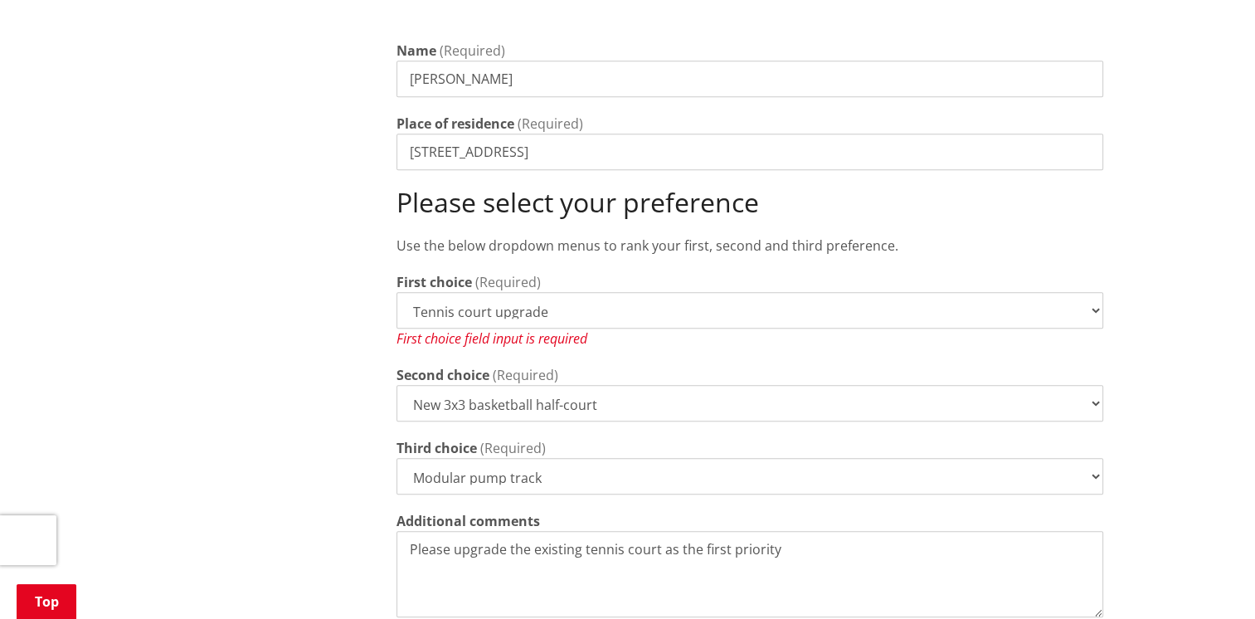
click at [464, 458] on select "Tennis court upgrade New 3x3 basketball half-court Modular pump track" at bounding box center [749, 476] width 706 height 36
click at [396, 458] on select "Tennis court upgrade New 3x3 basketball half-court Modular pump track" at bounding box center [749, 476] width 706 height 36
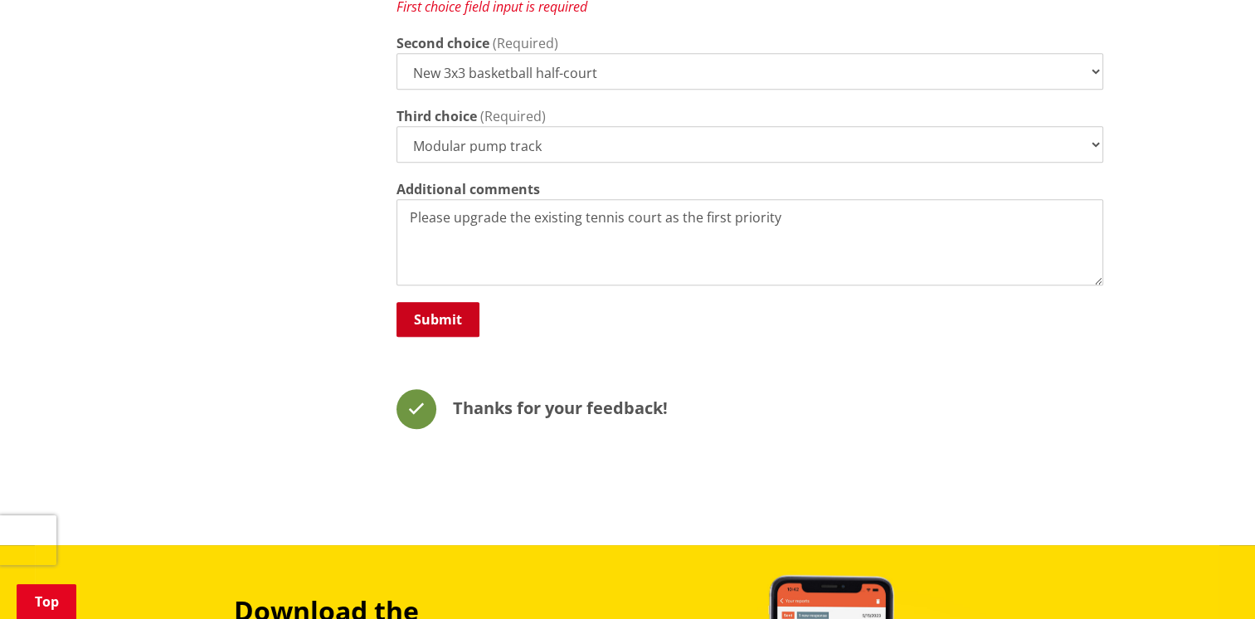
click at [430, 302] on button "Submit" at bounding box center [437, 319] width 83 height 35
click at [405, 389] on span at bounding box center [416, 409] width 40 height 40
click at [433, 302] on button "Submit" at bounding box center [437, 319] width 83 height 35
